Goal: Information Seeking & Learning: Get advice/opinions

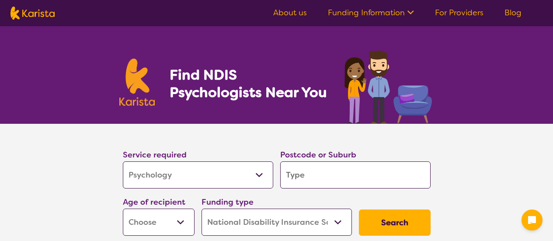
select select "Psychology"
select select "NDIS"
select select "Psychology"
select select "NDIS"
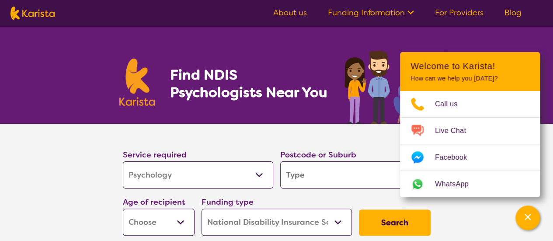
click at [0, 187] on section "Service required Allied Health Assistant Assessment ([MEDICAL_DATA] or [MEDICAL…" at bounding box center [276, 194] width 553 height 140
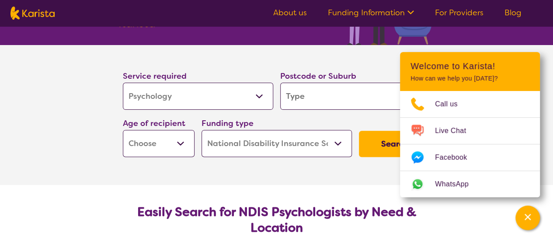
scroll to position [87, 0]
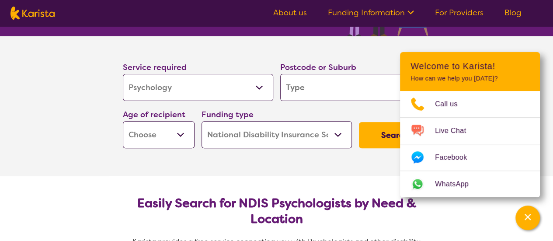
click at [139, 135] on select "Early Childhood - 0 to 9 Child - 10 to 11 Adolescent - 12 to 17 Adult - 18 to 6…" at bounding box center [159, 134] width 72 height 27
select select "EC"
click at [123, 121] on select "Early Childhood - 0 to 9 Child - 10 to 11 Adolescent - 12 to 17 Adult - 18 to 6…" at bounding box center [159, 134] width 72 height 27
select select "EC"
click at [159, 135] on select "Early Childhood - 0 to 9 Child - 10 to 11 Adolescent - 12 to 17 Adult - 18 to 6…" at bounding box center [159, 134] width 72 height 27
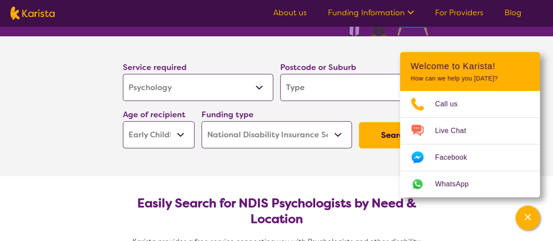
select select "AS"
click at [123, 121] on select "Early Childhood - 0 to 9 Child - 10 to 11 Adolescent - 12 to 17 Adult - 18 to 6…" at bounding box center [159, 134] width 72 height 27
select select "AS"
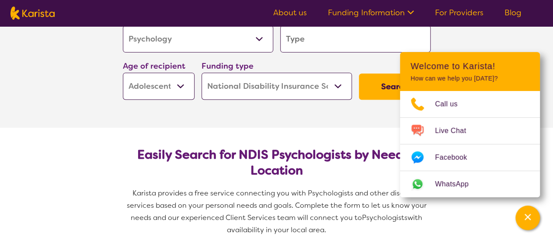
scroll to position [44, 0]
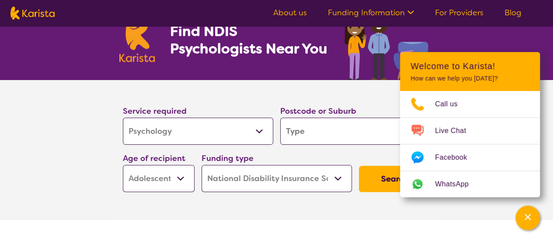
click at [302, 131] on input "search" at bounding box center [355, 131] width 150 height 27
type input "w"
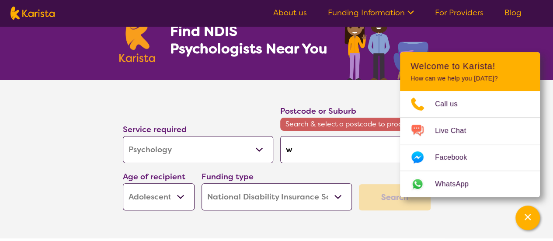
type input "wo"
type input "wood"
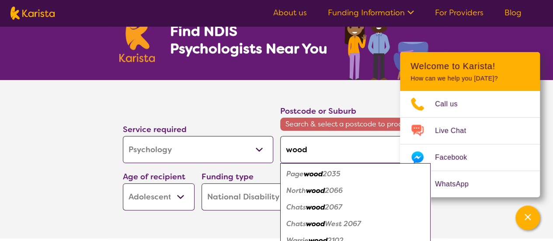
type input "woodr"
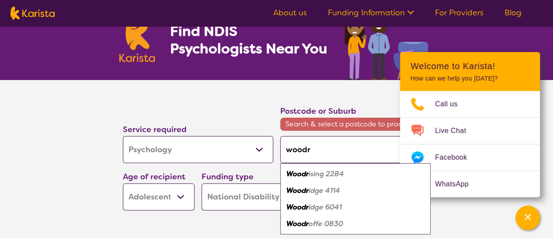
type input "woodri"
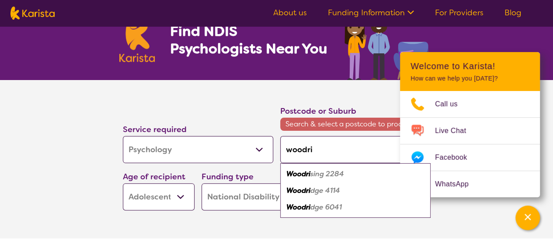
click at [335, 188] on em "dge 4114" at bounding box center [325, 190] width 30 height 9
type input "4114"
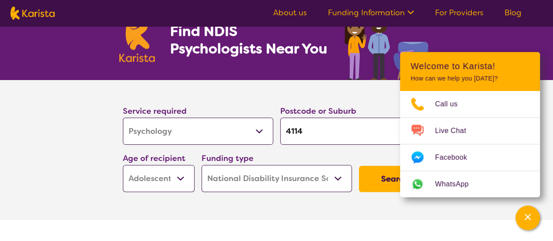
click at [379, 176] on button "Search" at bounding box center [395, 179] width 72 height 26
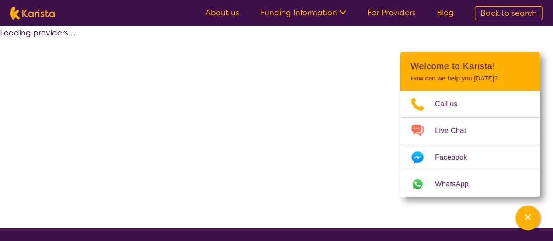
select select "by_score"
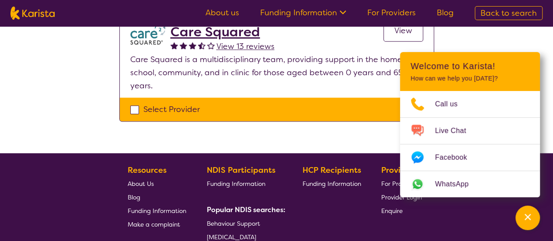
scroll to position [415, 0]
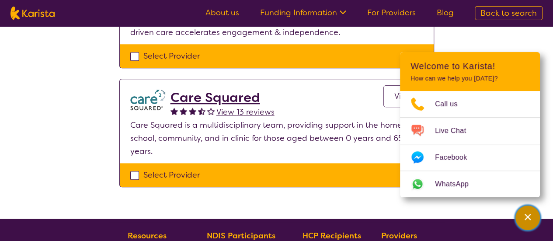
click at [533, 215] on div "Channel Menu" at bounding box center [527, 217] width 17 height 19
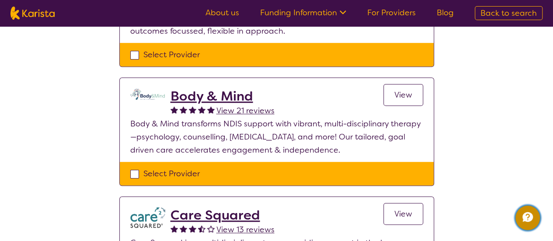
scroll to position [284, 0]
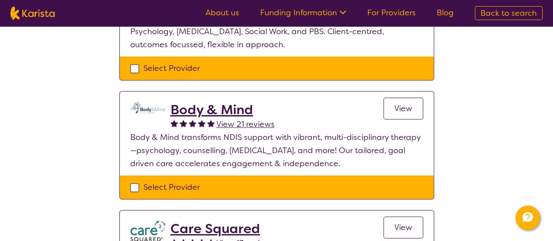
click at [212, 106] on h2 "Body & Mind" at bounding box center [222, 110] width 104 height 16
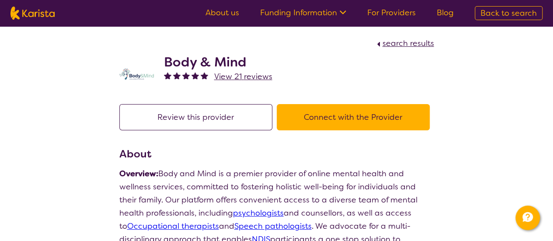
select select "by_score"
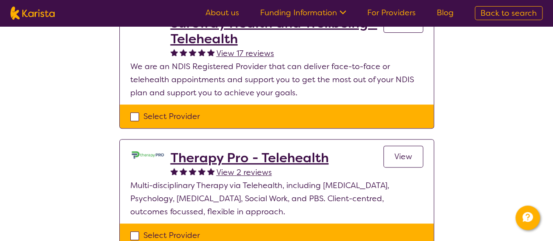
scroll to position [110, 0]
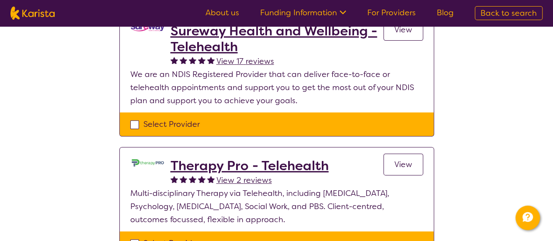
click at [224, 160] on h2 "Therapy Pro - Telehealth" at bounding box center [249, 166] width 158 height 16
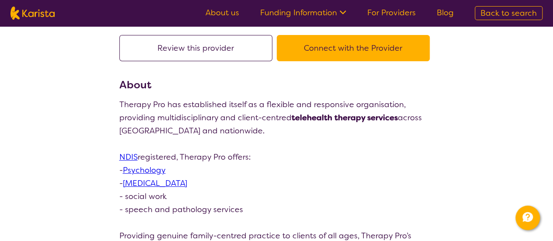
scroll to position [175, 0]
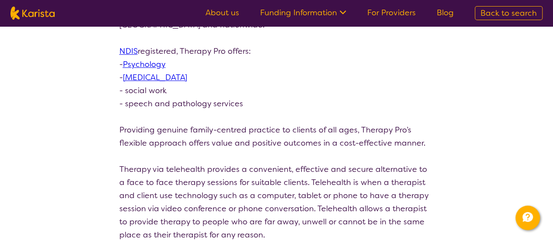
click at [138, 64] on link "Psychology" at bounding box center [144, 64] width 43 height 10
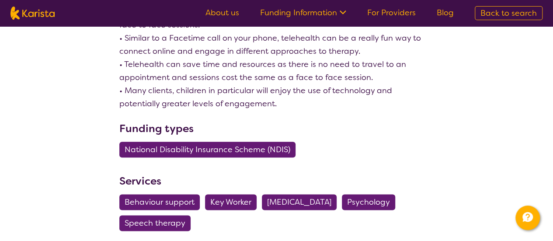
scroll to position [393, 0]
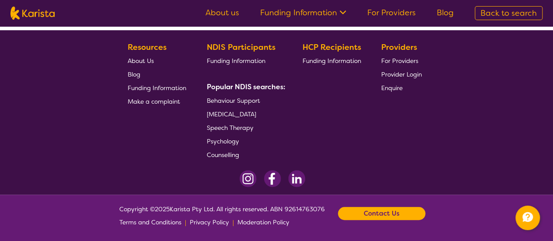
scroll to position [110, 0]
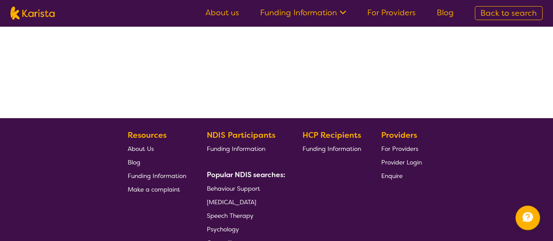
select select "by_score"
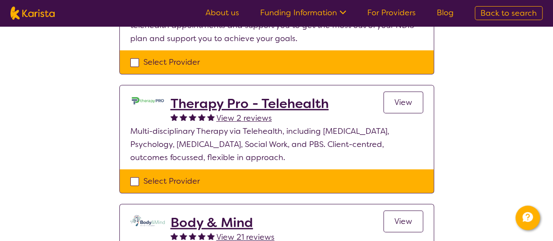
scroll to position [153, 0]
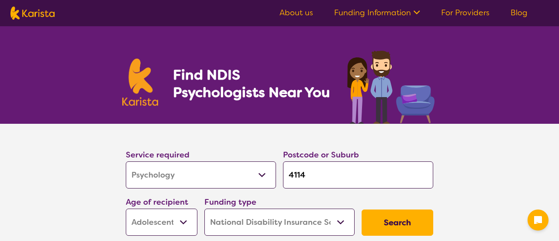
select select "Psychology"
select select "AS"
select select "NDIS"
select select "Psychology"
select select "AS"
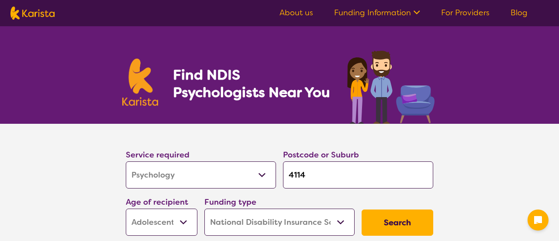
select select "NDIS"
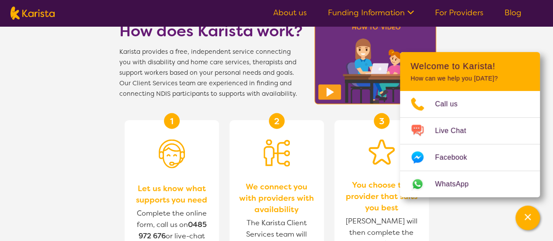
scroll to position [917, 0]
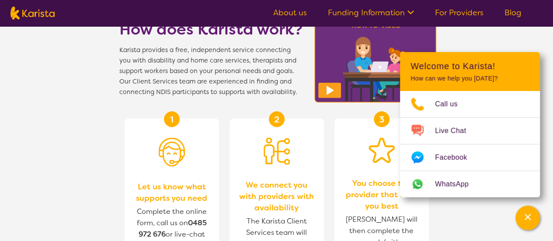
click at [116, 139] on section "1 Let us know what supports you need Complete the online form, call us on [PHON…" at bounding box center [277, 213] width 336 height 232
